Goal: Information Seeking & Learning: Learn about a topic

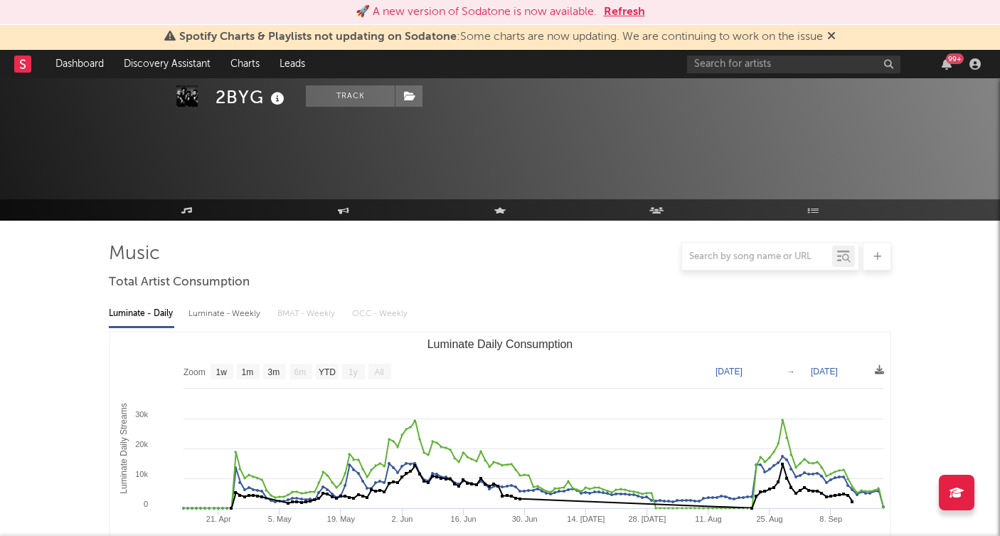
select select "1w"
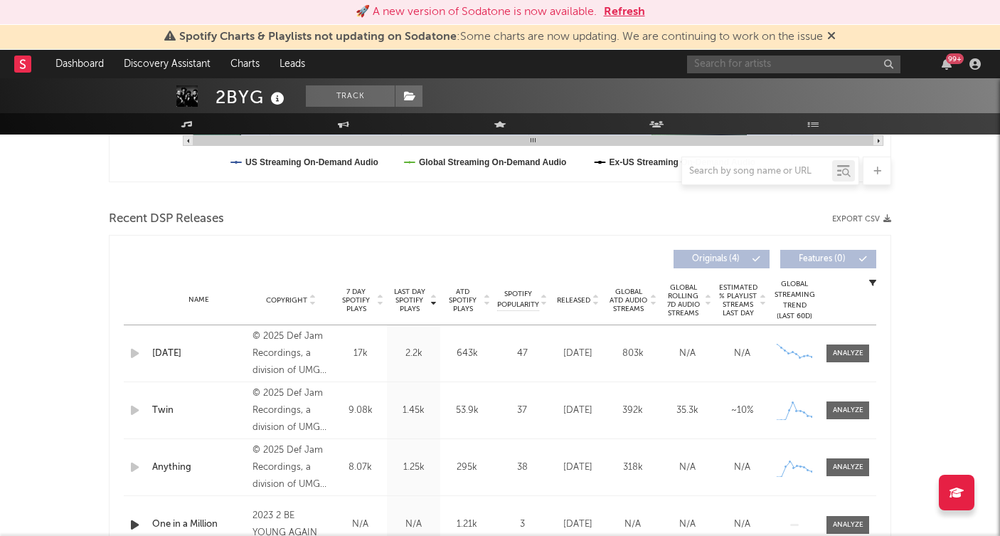
click at [735, 61] on input "text" at bounding box center [793, 64] width 213 height 18
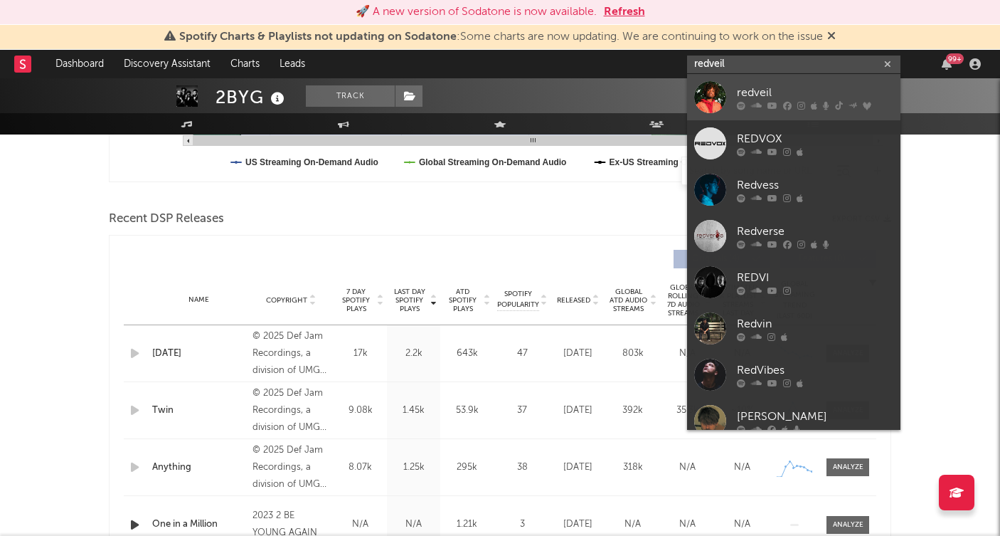
type input "redveil"
click at [754, 97] on div "redveil" at bounding box center [815, 92] width 156 height 17
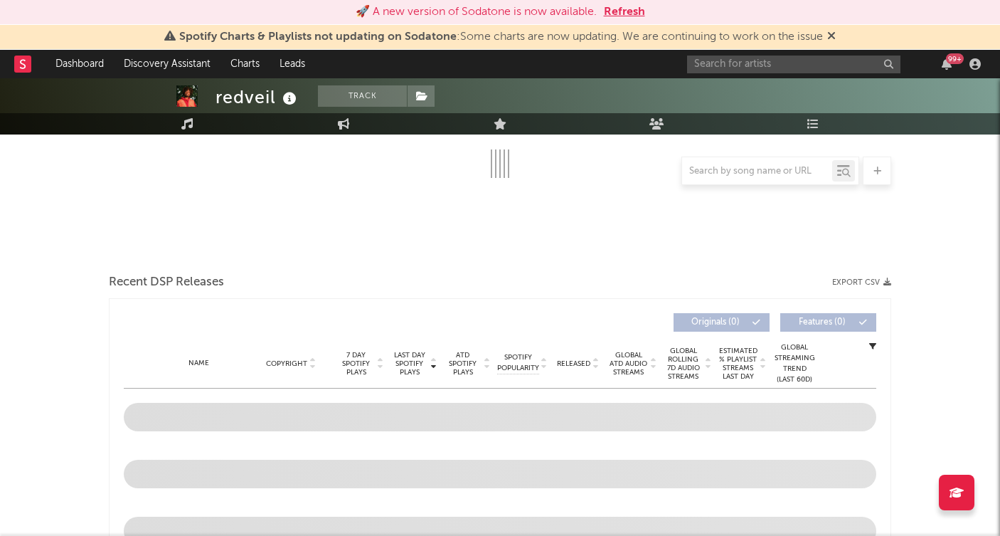
scroll to position [33, 0]
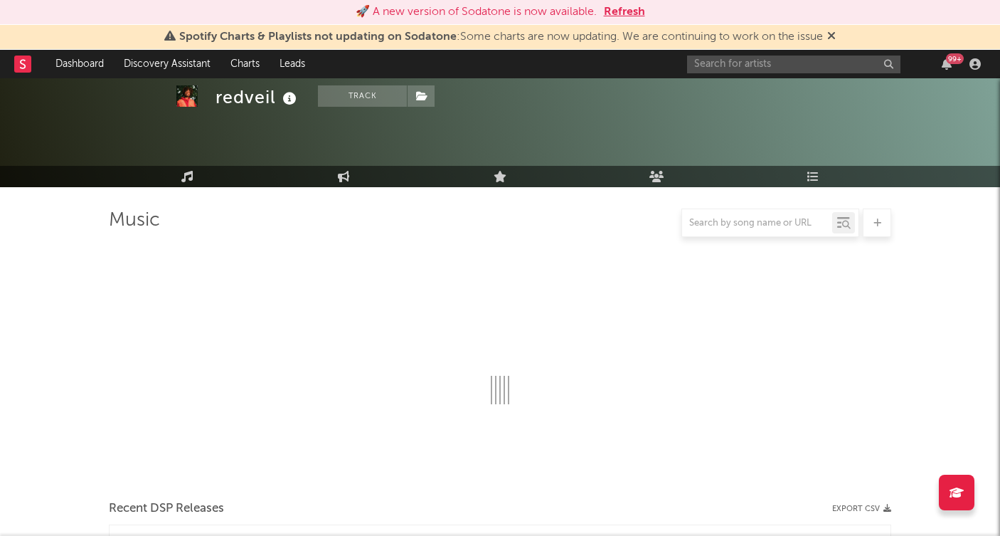
select select "6m"
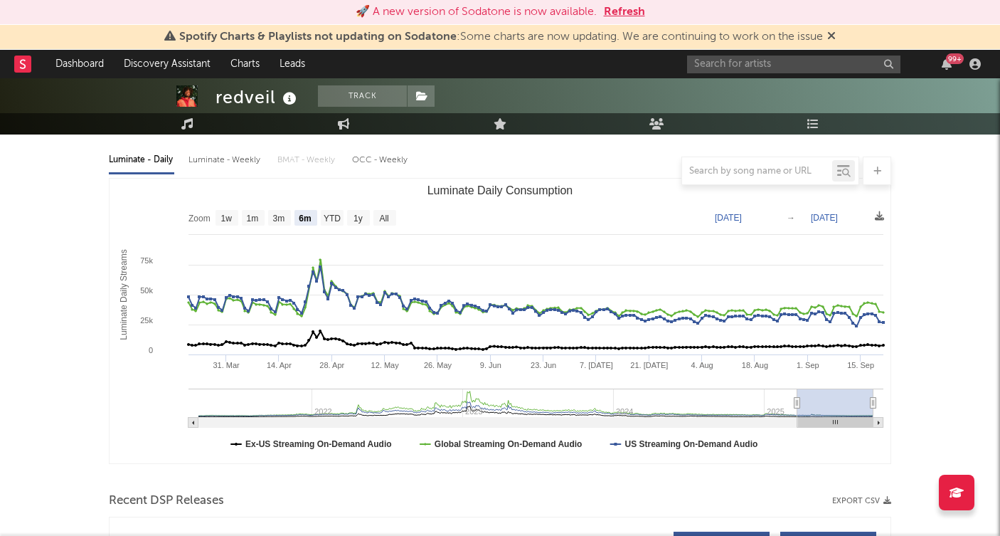
scroll to position [0, 0]
